Goal: Information Seeking & Learning: Learn about a topic

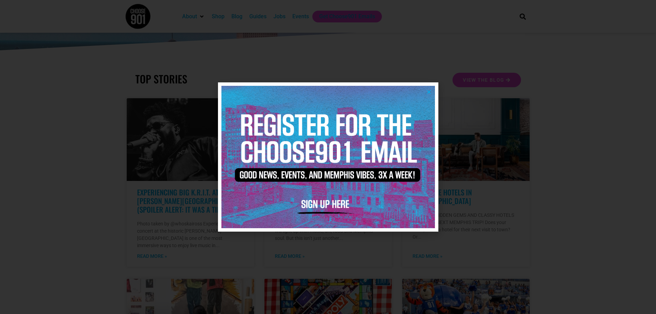
click at [428, 91] on icon "Close" at bounding box center [428, 91] width 5 height 5
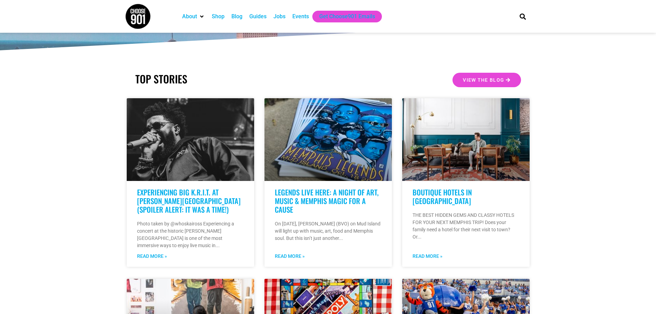
click at [298, 15] on div "Events" at bounding box center [300, 16] width 17 height 8
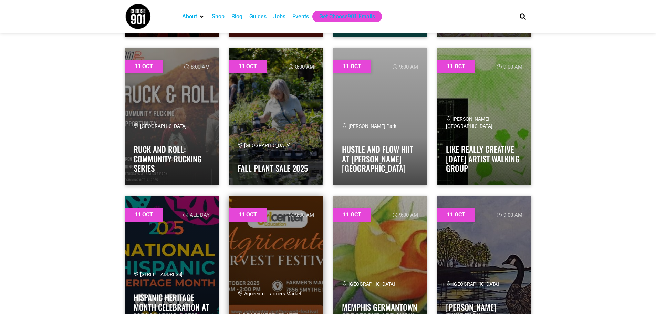
scroll to position [3992, 0]
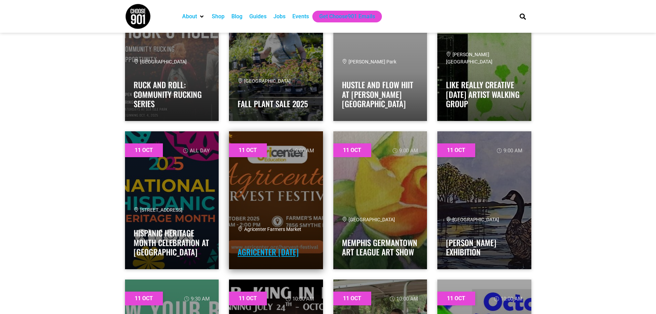
click at [282, 246] on link "Agricenter Harvest Festival" at bounding box center [267, 252] width 61 height 12
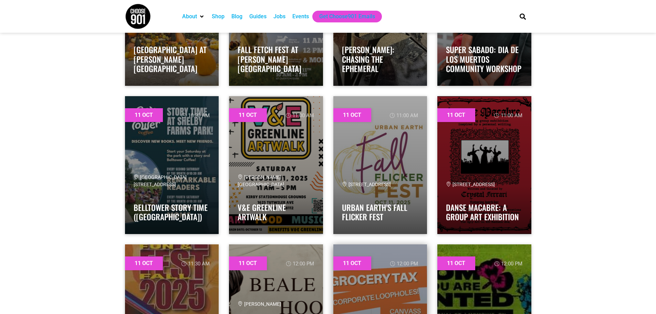
scroll to position [4543, 0]
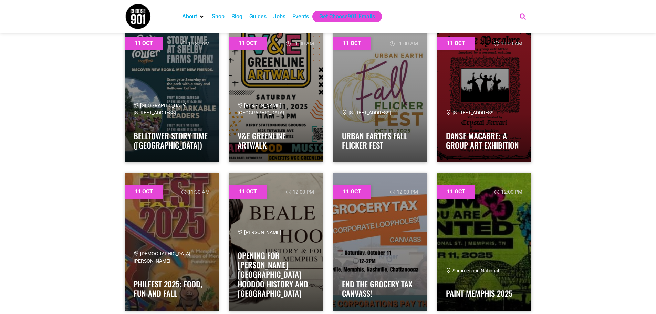
click at [526, 16] on icon "Search" at bounding box center [522, 16] width 11 height 11
type input "slider inn"
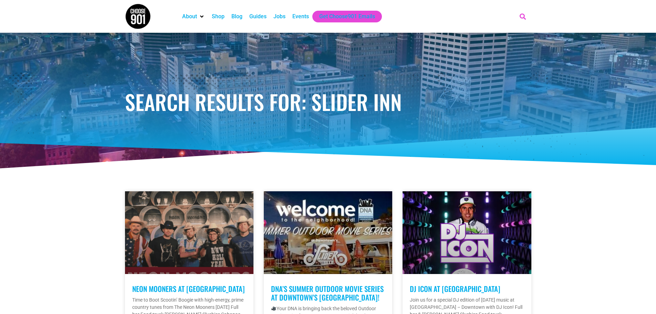
click at [522, 14] on icon "Search" at bounding box center [522, 16] width 11 height 11
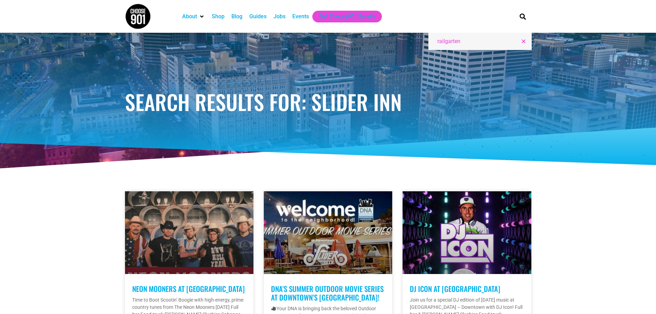
type input "railgarten"
click at [466, 40] on input "railgarten" at bounding box center [477, 41] width 80 height 8
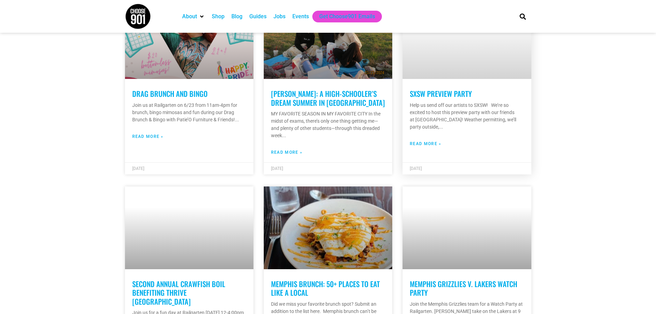
scroll to position [688, 0]
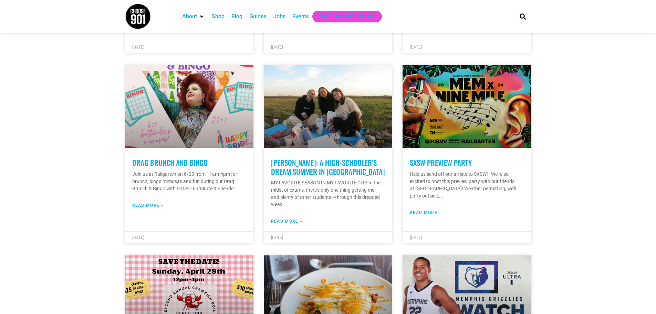
click at [297, 14] on div "Events" at bounding box center [300, 16] width 17 height 8
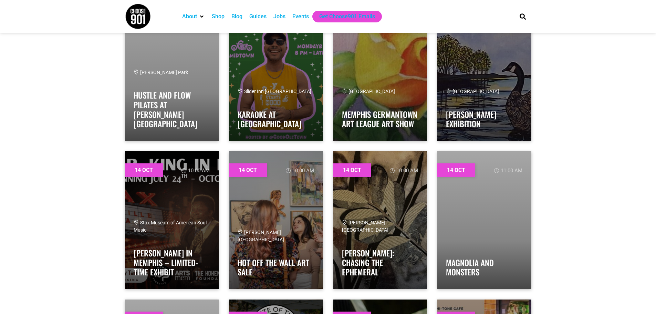
scroll to position [6821, 0]
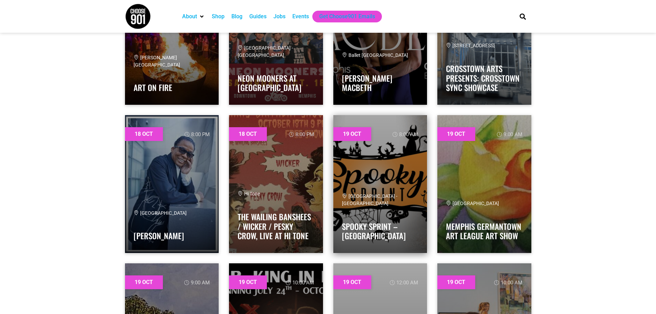
scroll to position [11000, 0]
